Goal: Navigation & Orientation: Find specific page/section

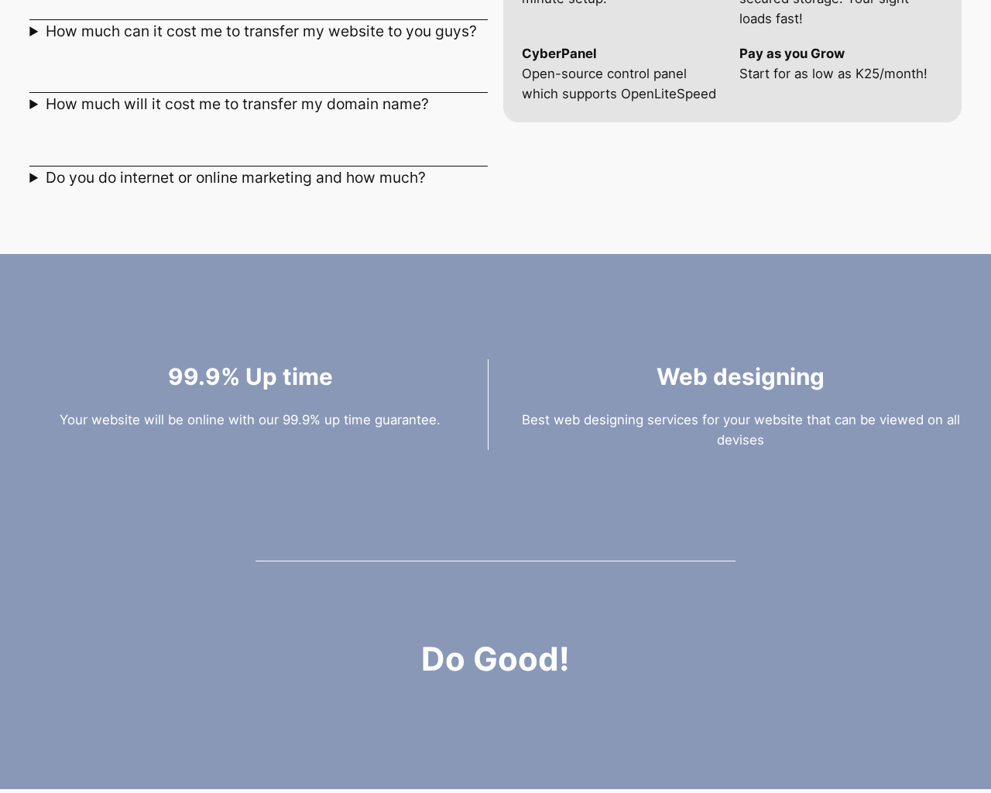
scroll to position [2141, 0]
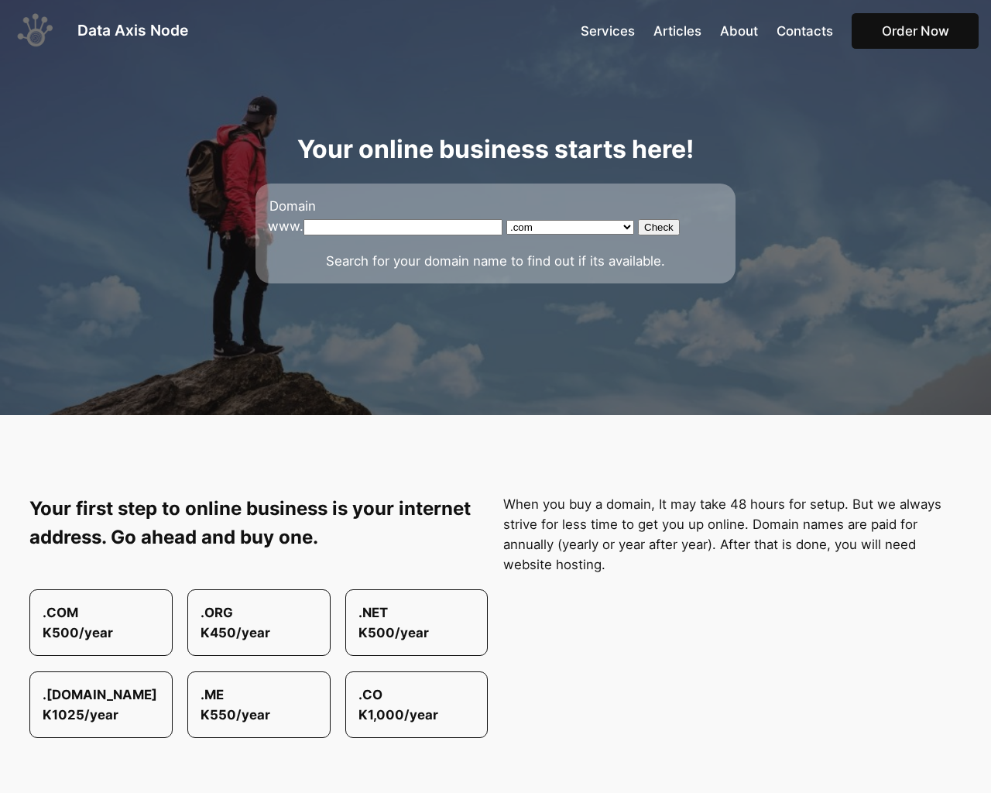
scroll to position [2141, 0]
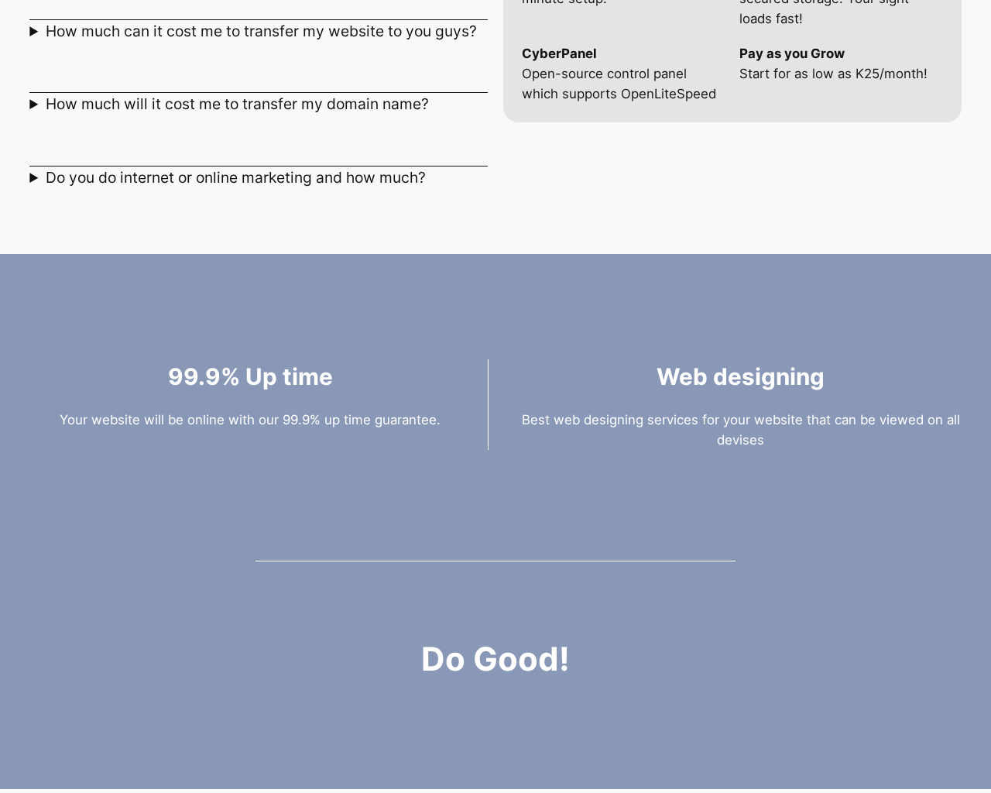
scroll to position [2141, 0]
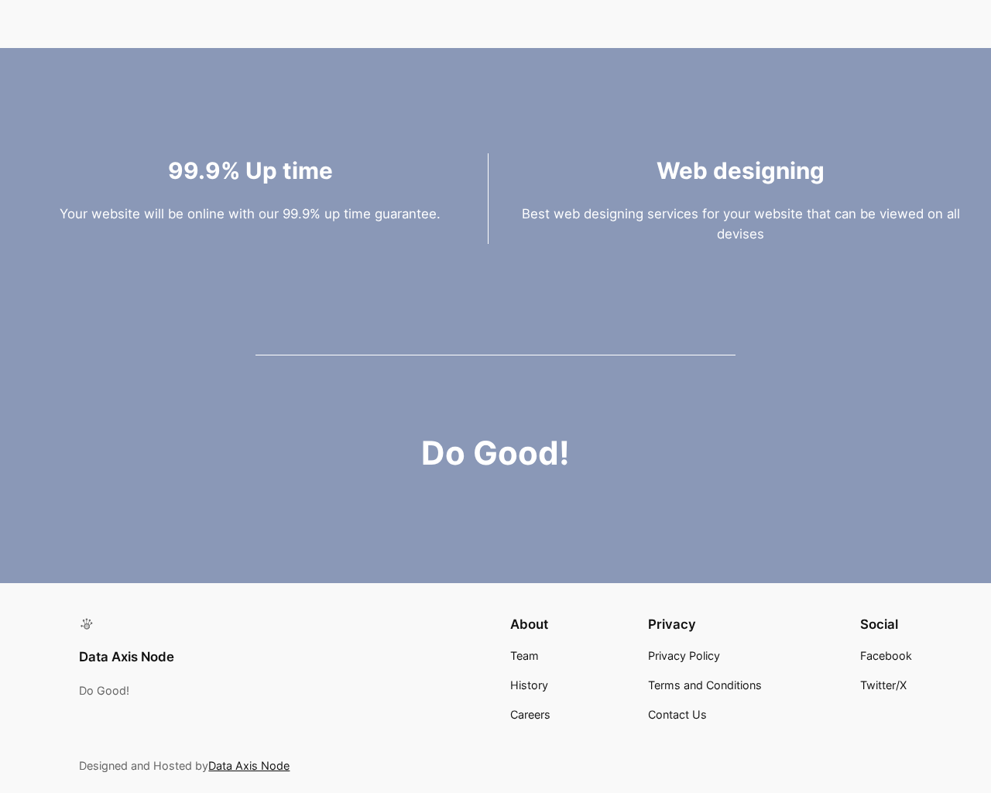
scroll to position [2141, 0]
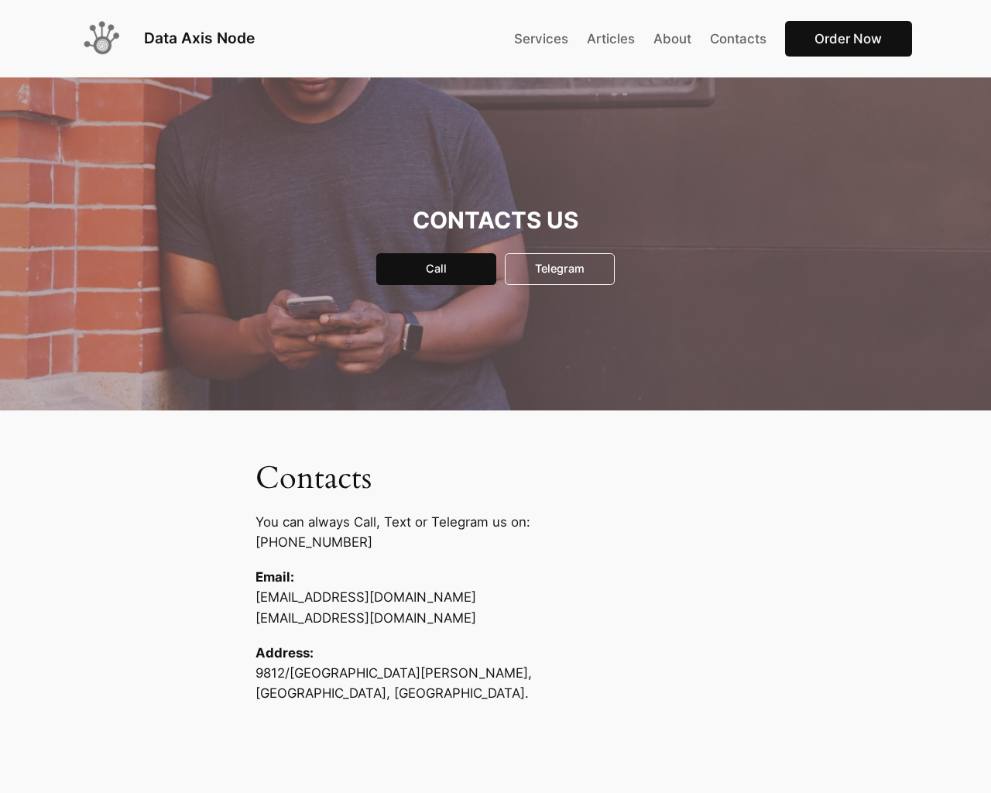
scroll to position [351, 0]
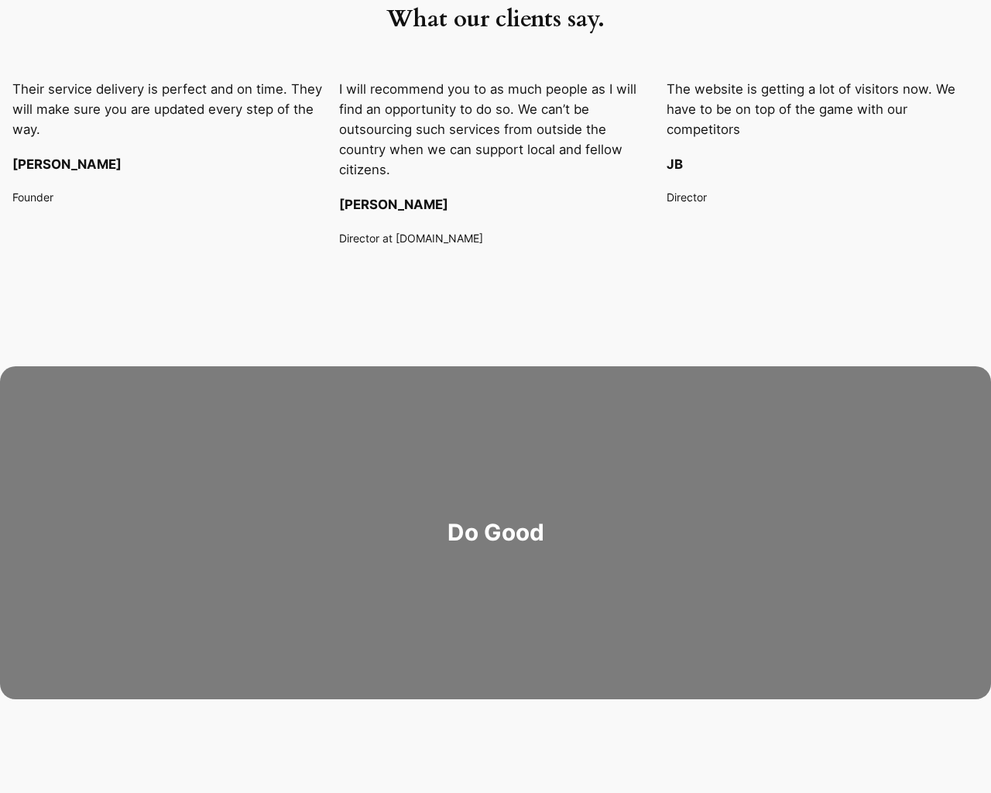
scroll to position [2221, 0]
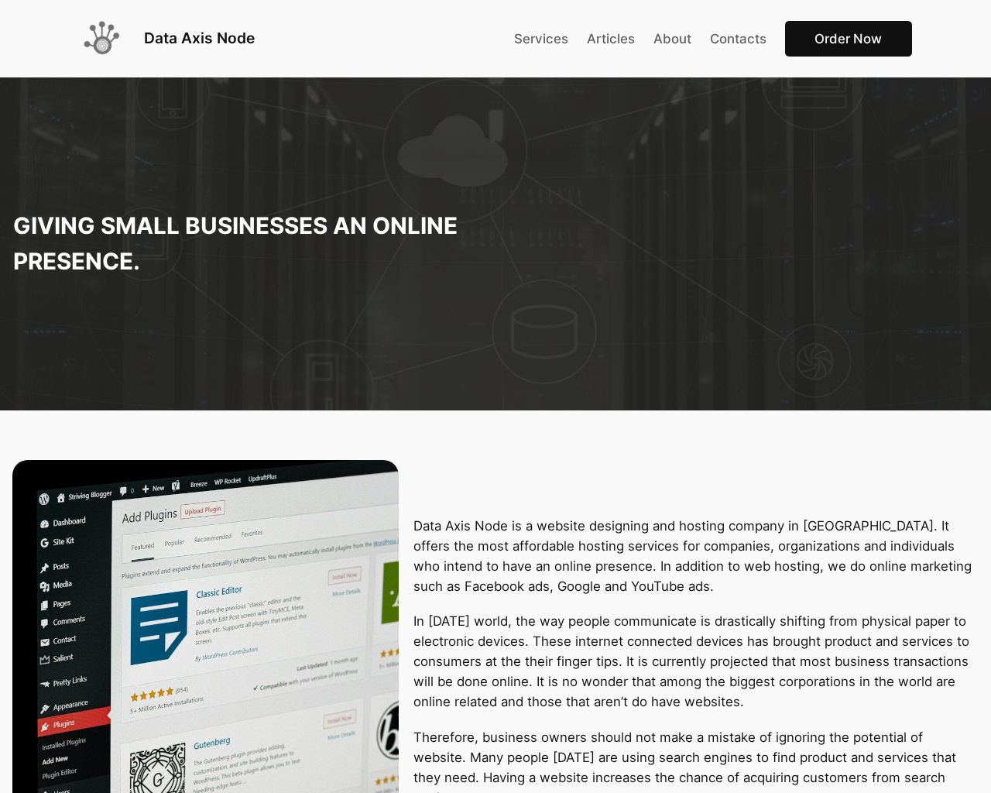
scroll to position [2221, 0]
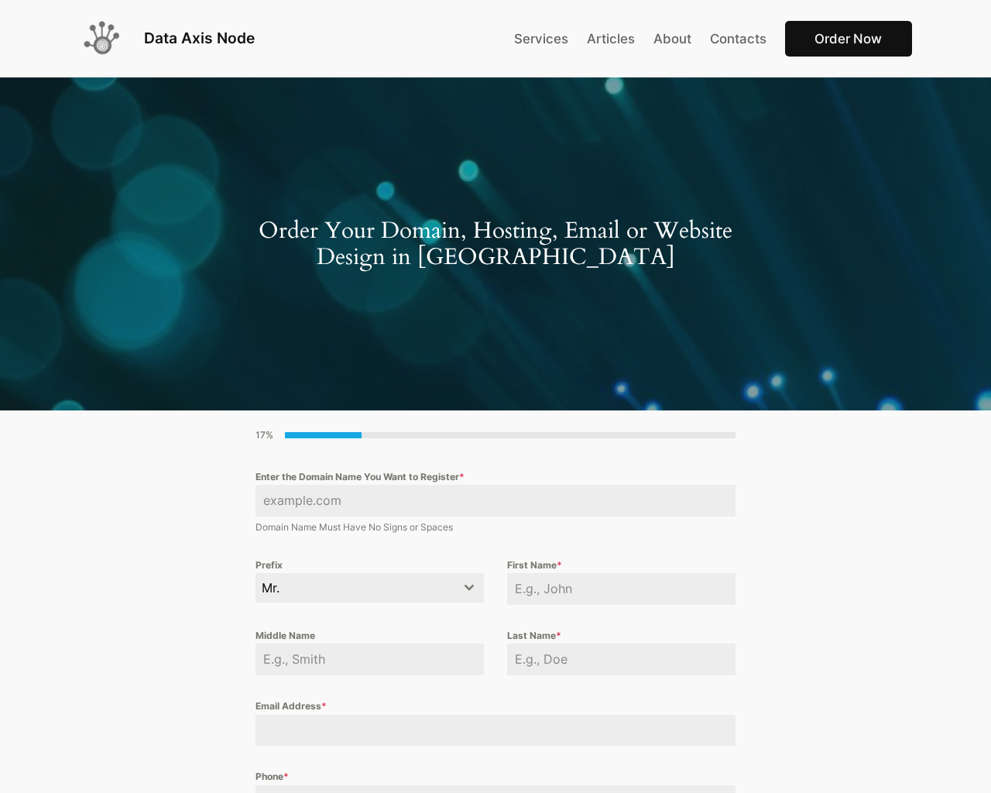
click at [166, 221] on div "Order Your Domain, Hosting, Email or Website Design in [GEOGRAPHIC_DATA]" at bounding box center [495, 244] width 965 height 53
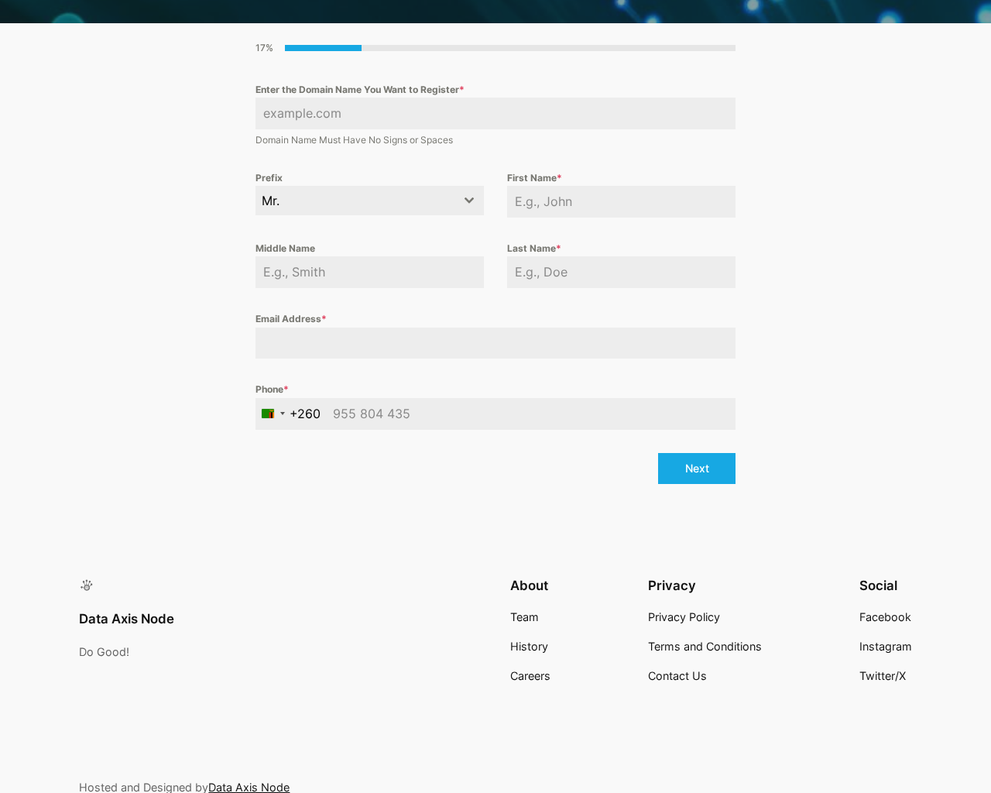
scroll to position [470, 0]
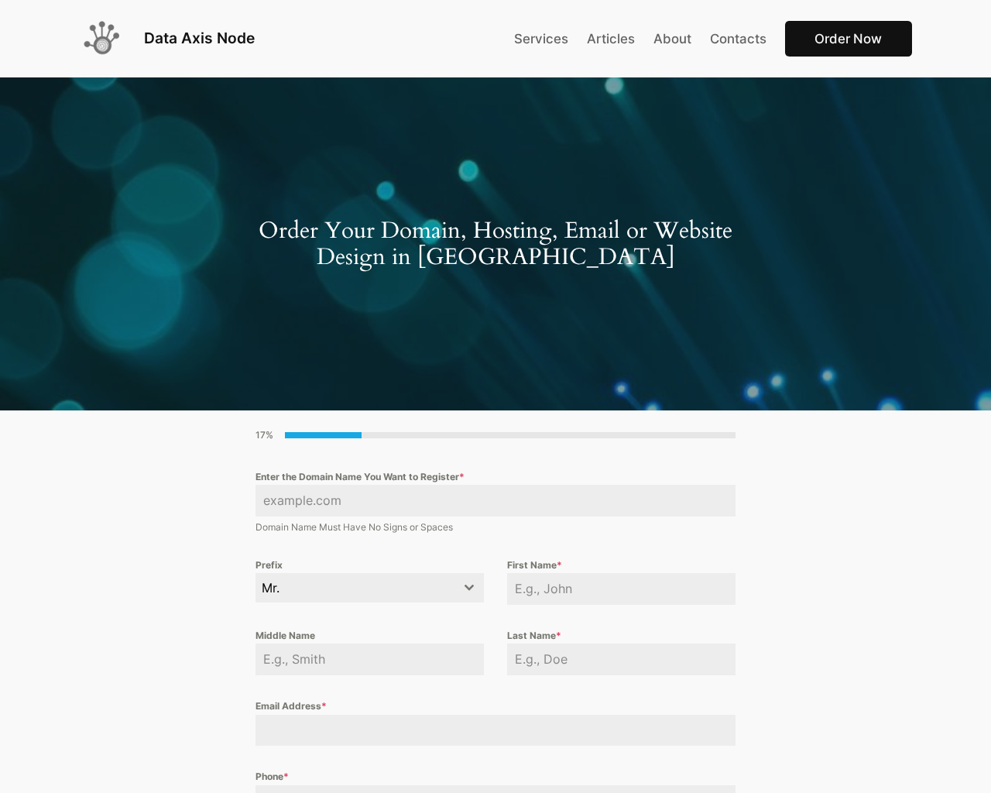
scroll to position [468, 0]
